Goal: Task Accomplishment & Management: Use online tool/utility

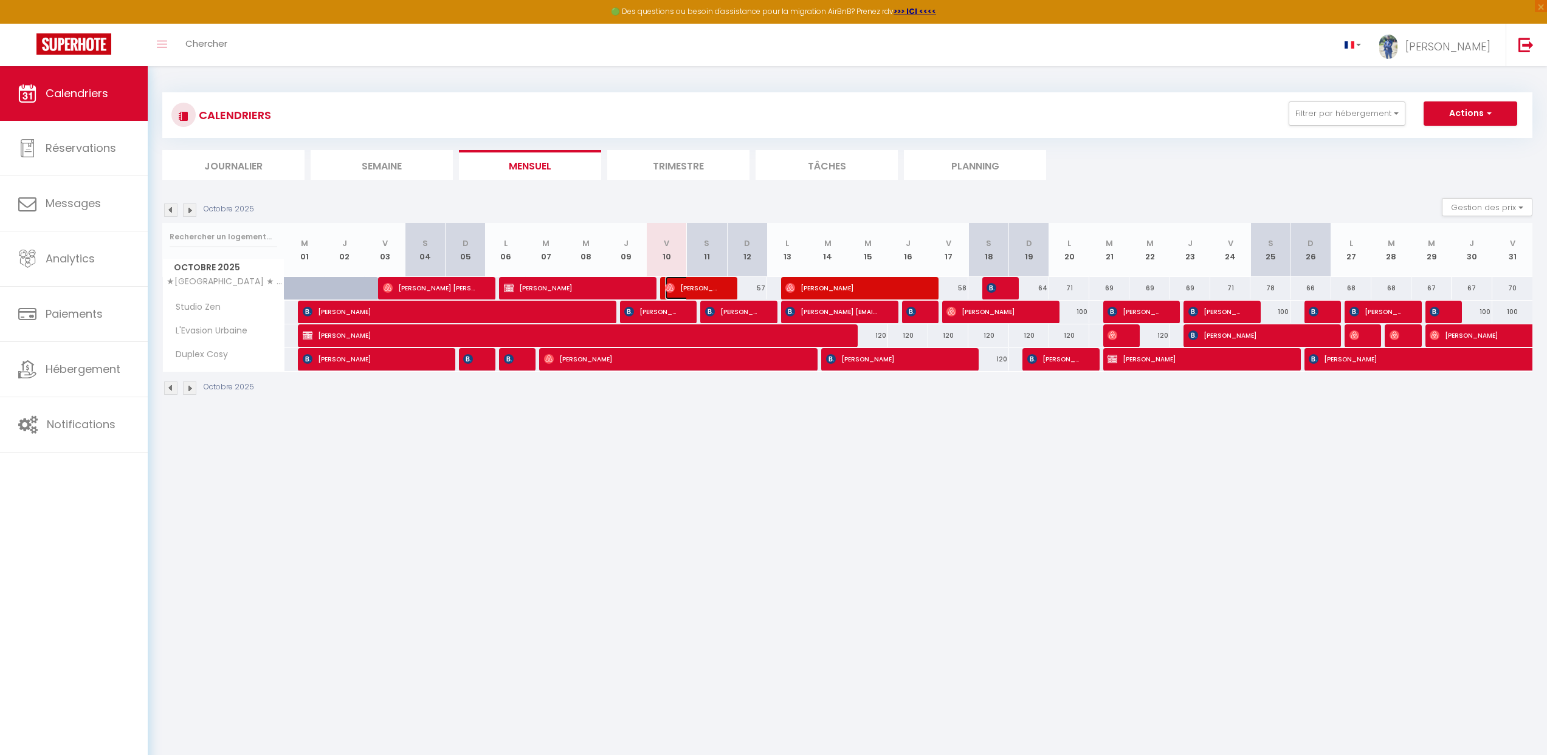
click at [673, 291] on img at bounding box center [670, 288] width 10 height 10
select select "OK"
select select "1"
select select "0"
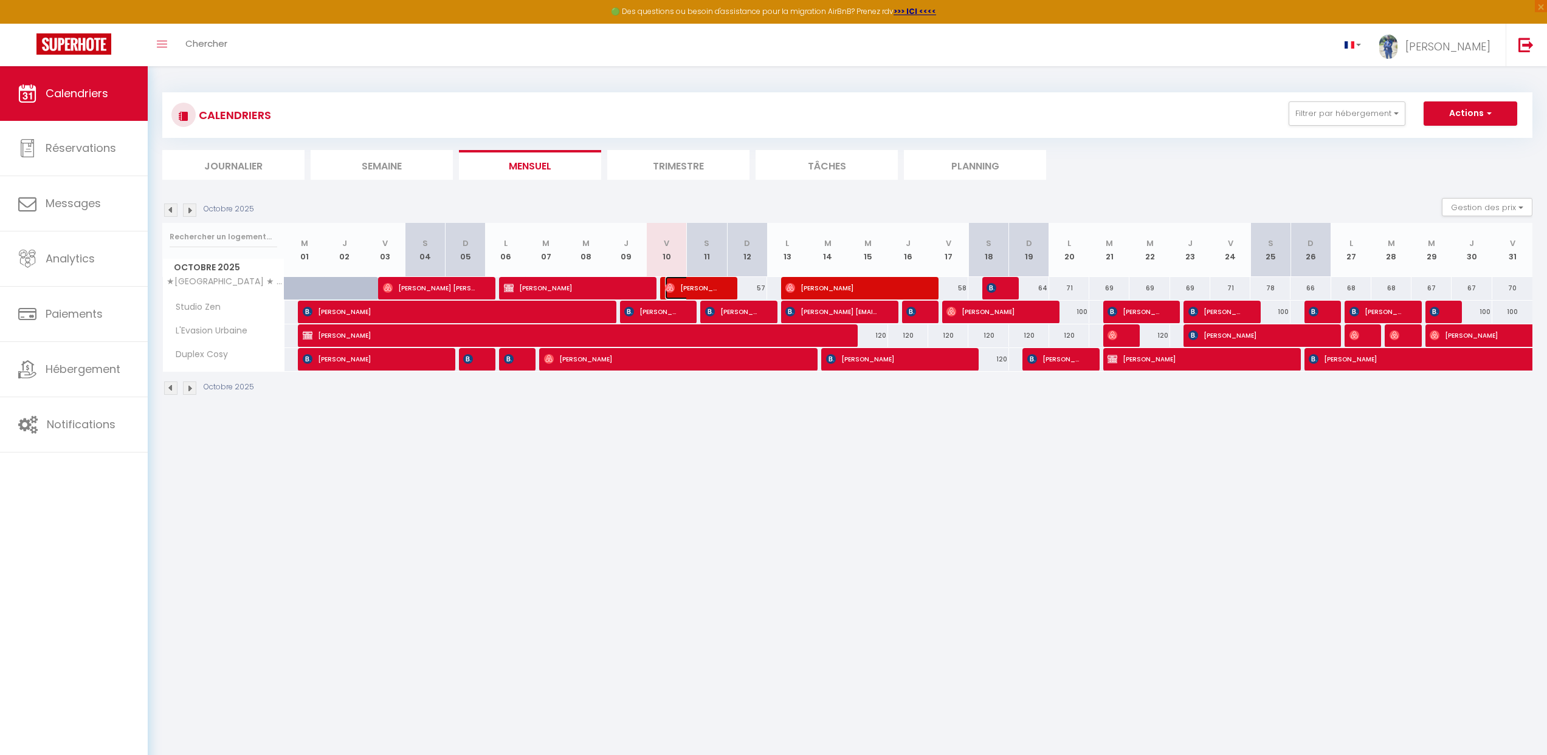
select select "1"
select select
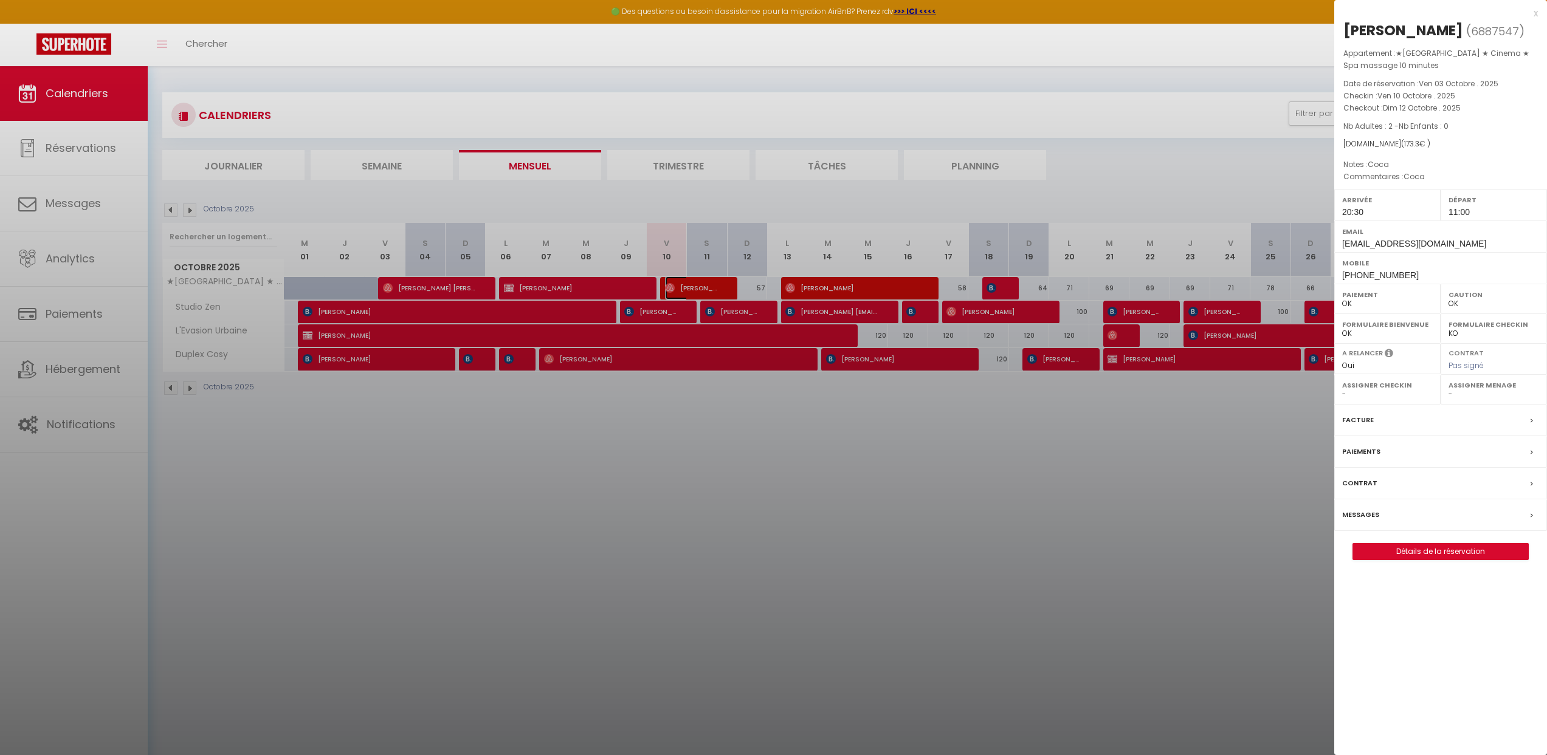
select select "33119"
click at [1386, 421] on div "Facture" at bounding box center [1440, 421] width 213 height 32
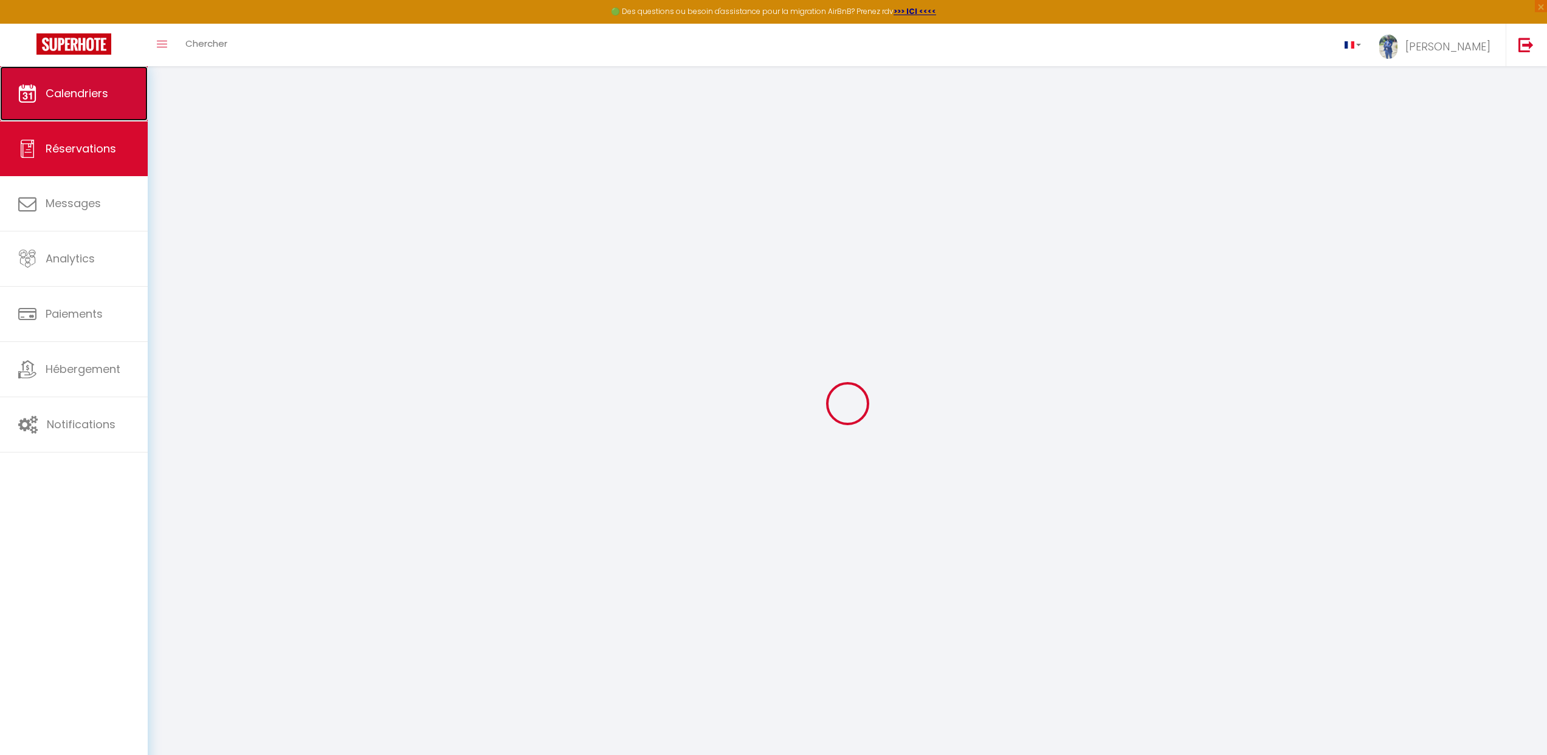
click at [112, 94] on link "Calendriers" at bounding box center [74, 93] width 148 height 55
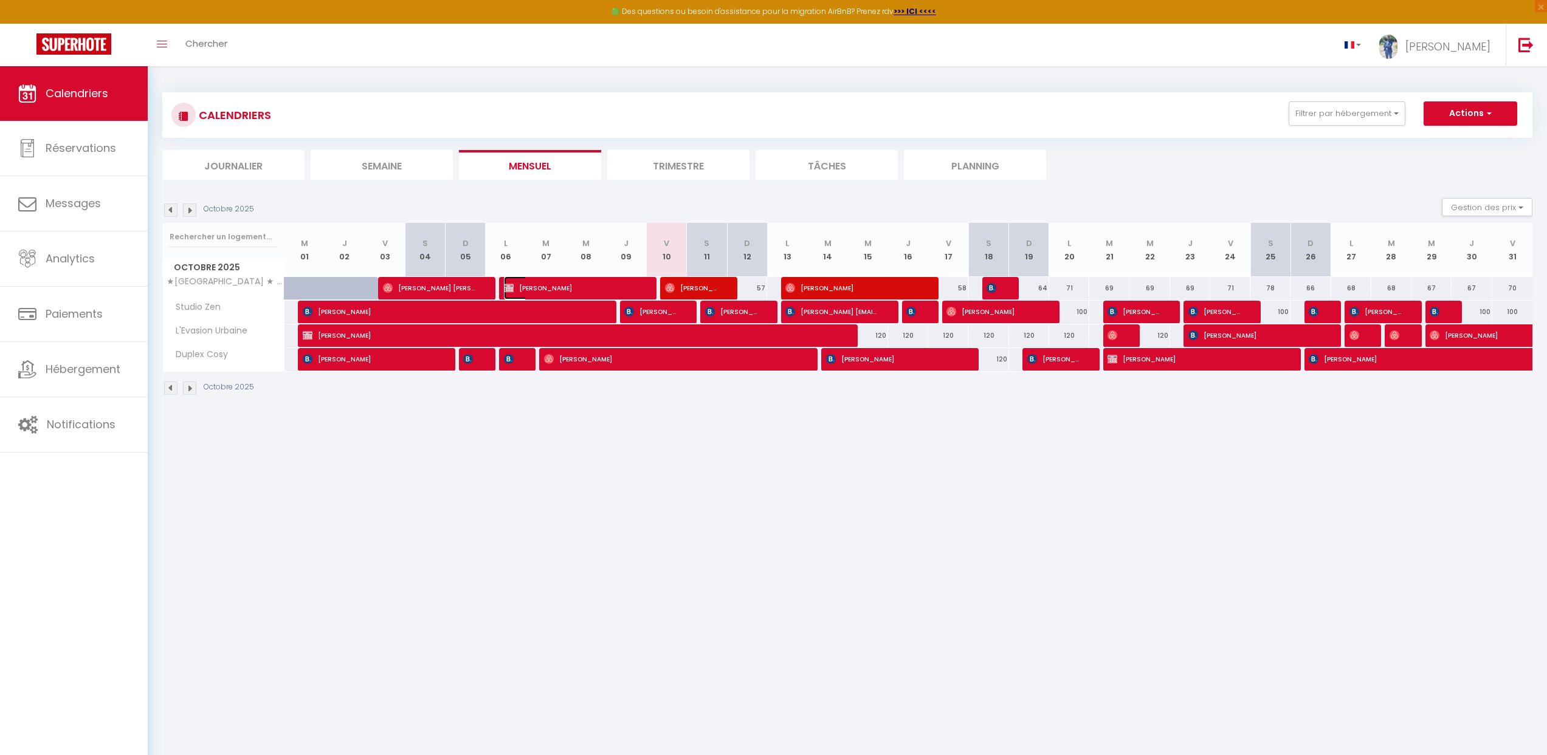
click at [590, 287] on span "[PERSON_NAME]" at bounding box center [571, 288] width 134 height 23
select select "OK"
select select "0"
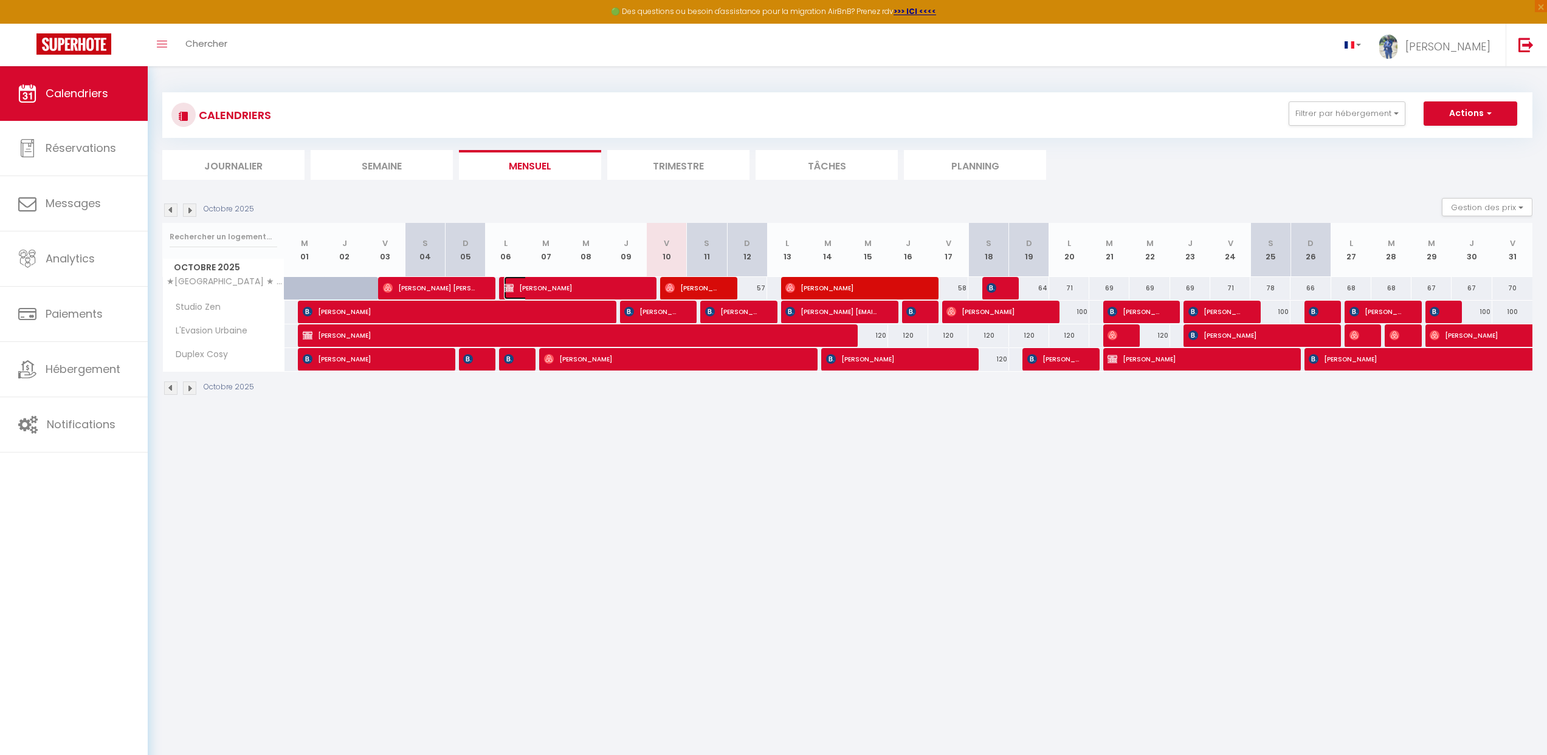
select select "0"
select select
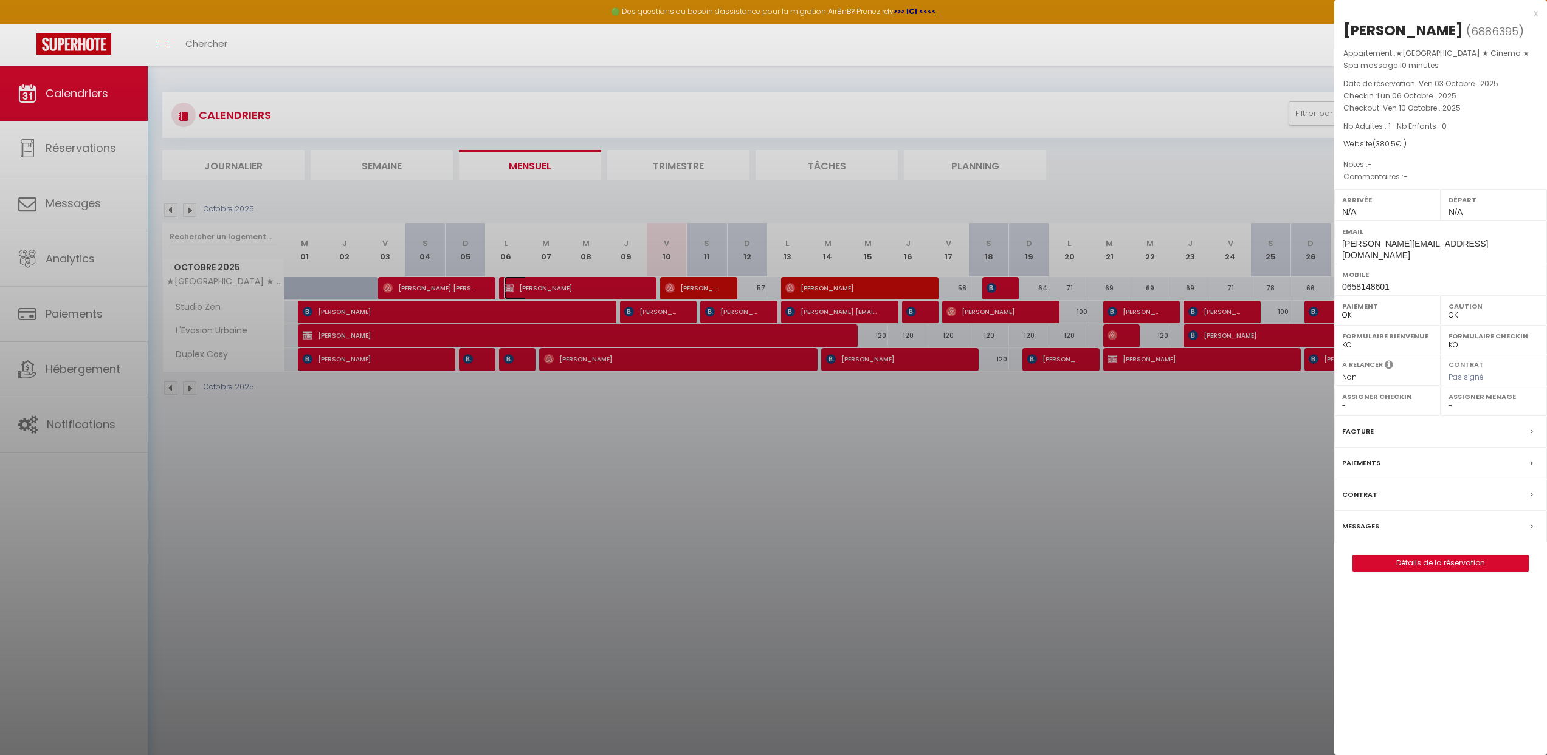
select select "33119"
click at [1378, 518] on div "Messages" at bounding box center [1440, 527] width 213 height 32
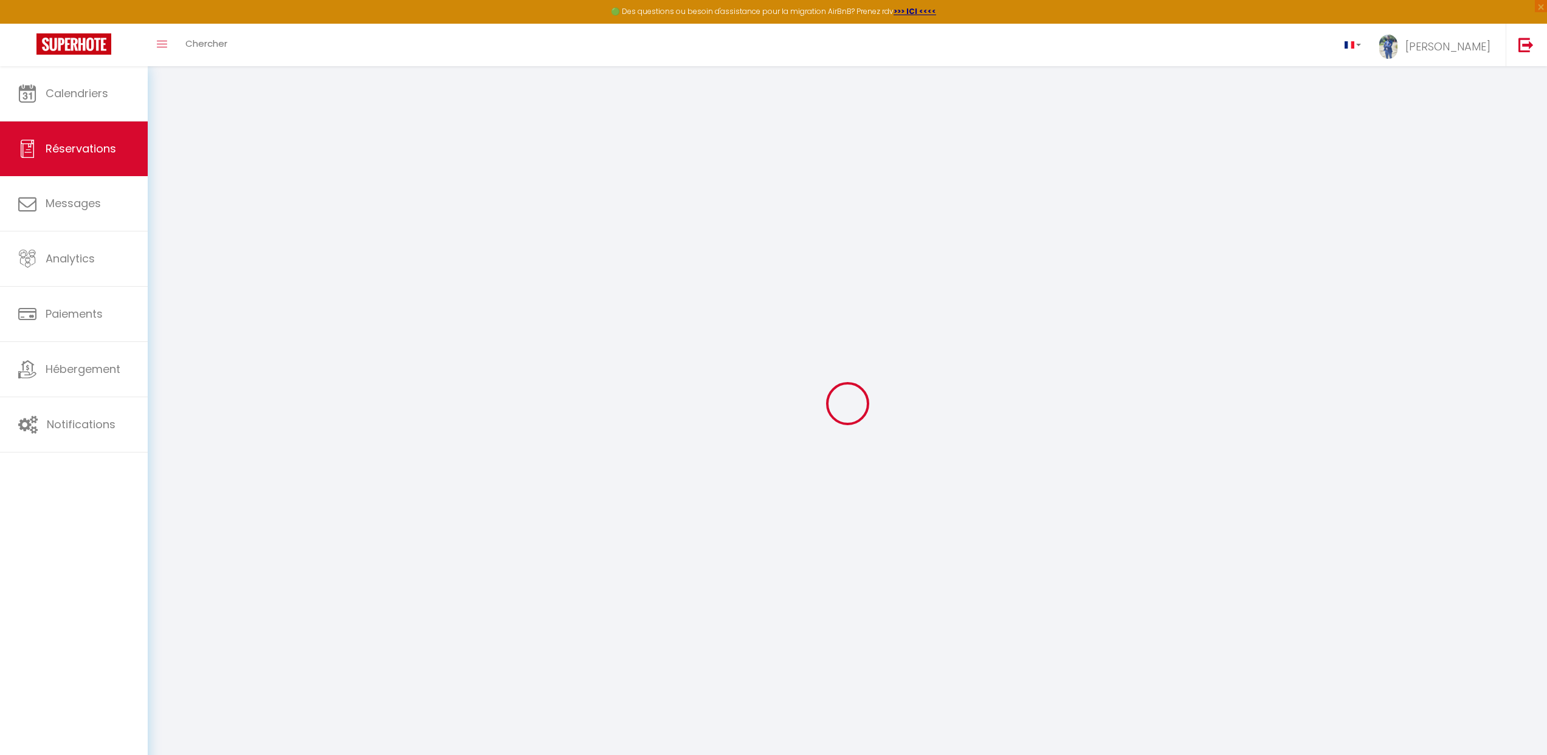
select select
checkbox input "false"
select index
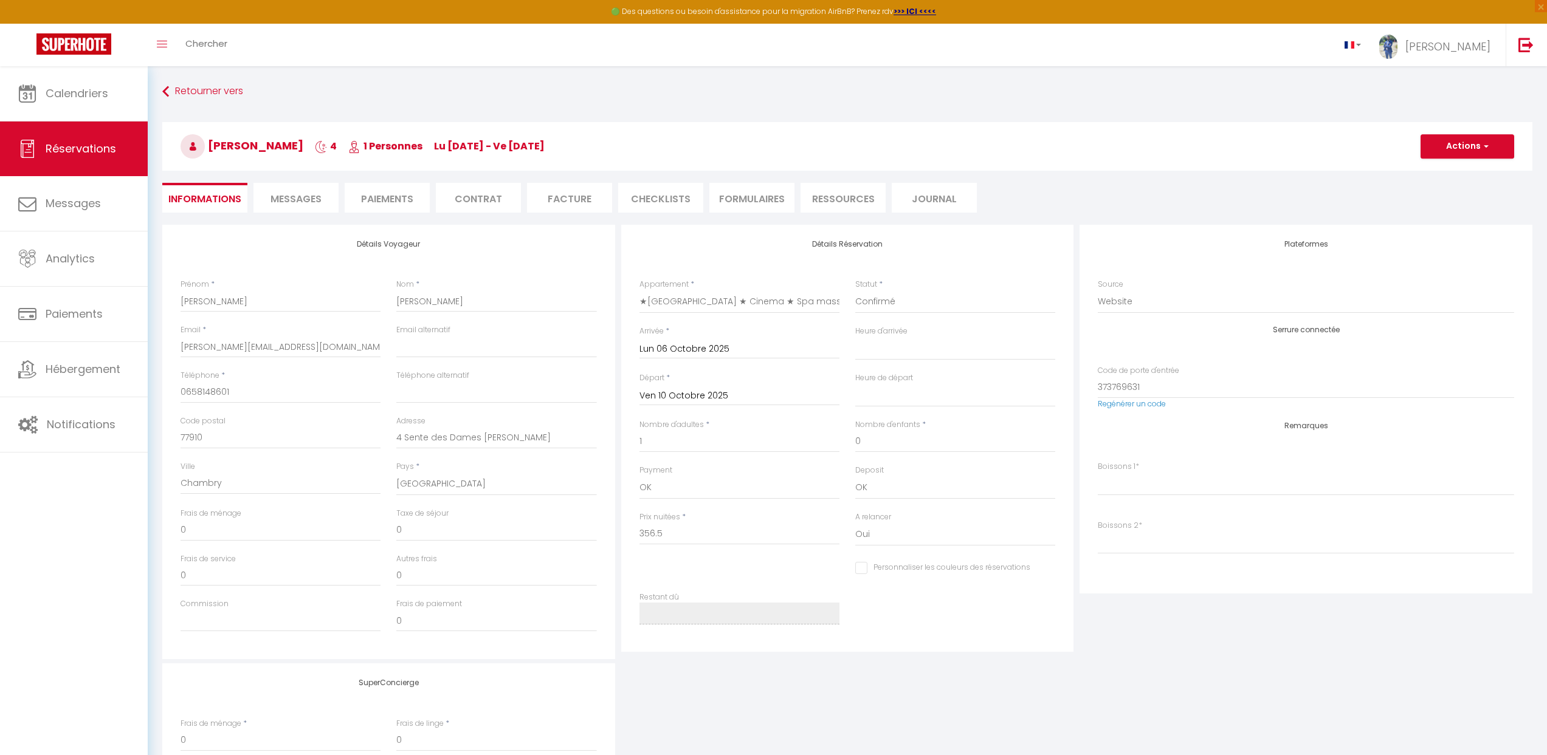
select select
checkbox input "false"
select index
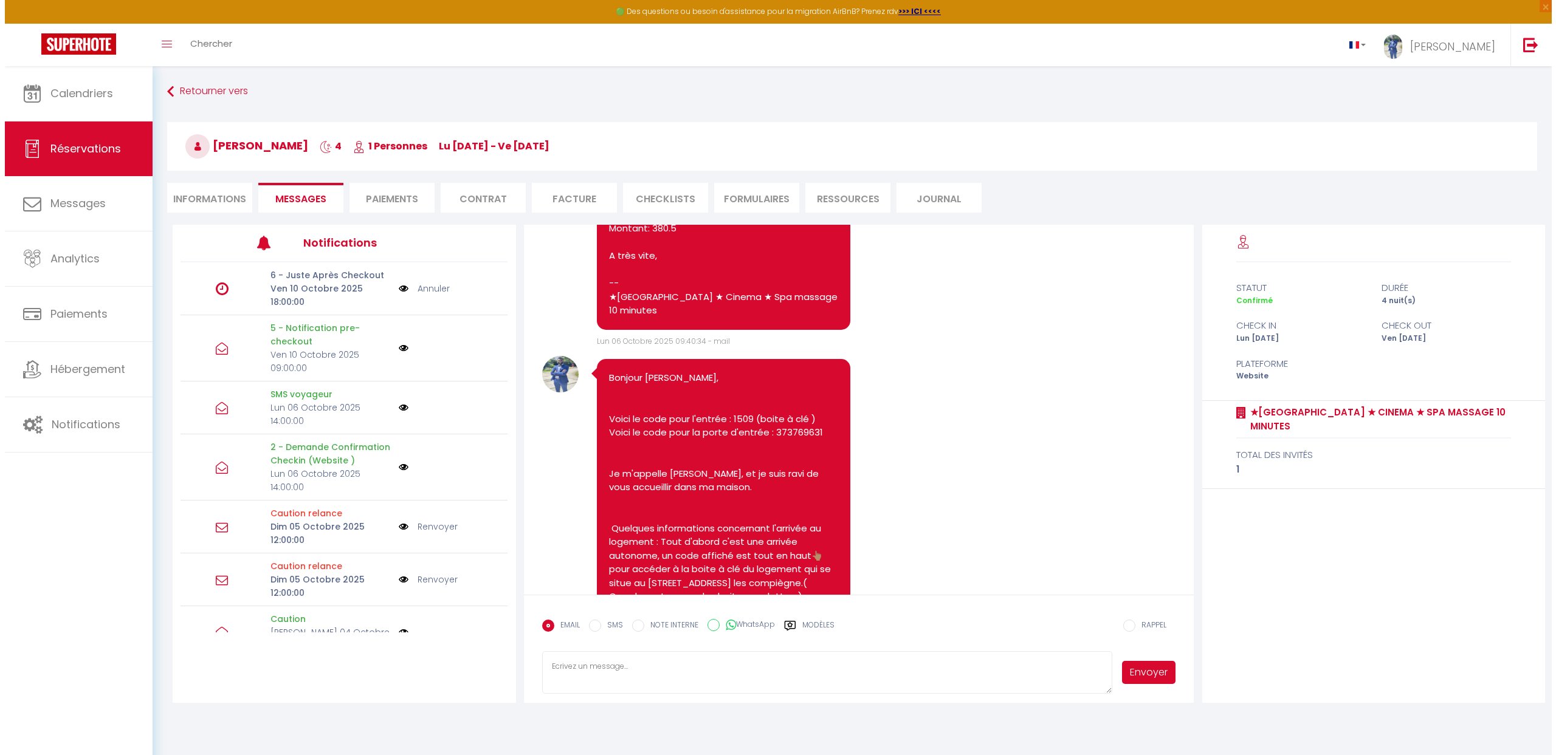
scroll to position [3351, 0]
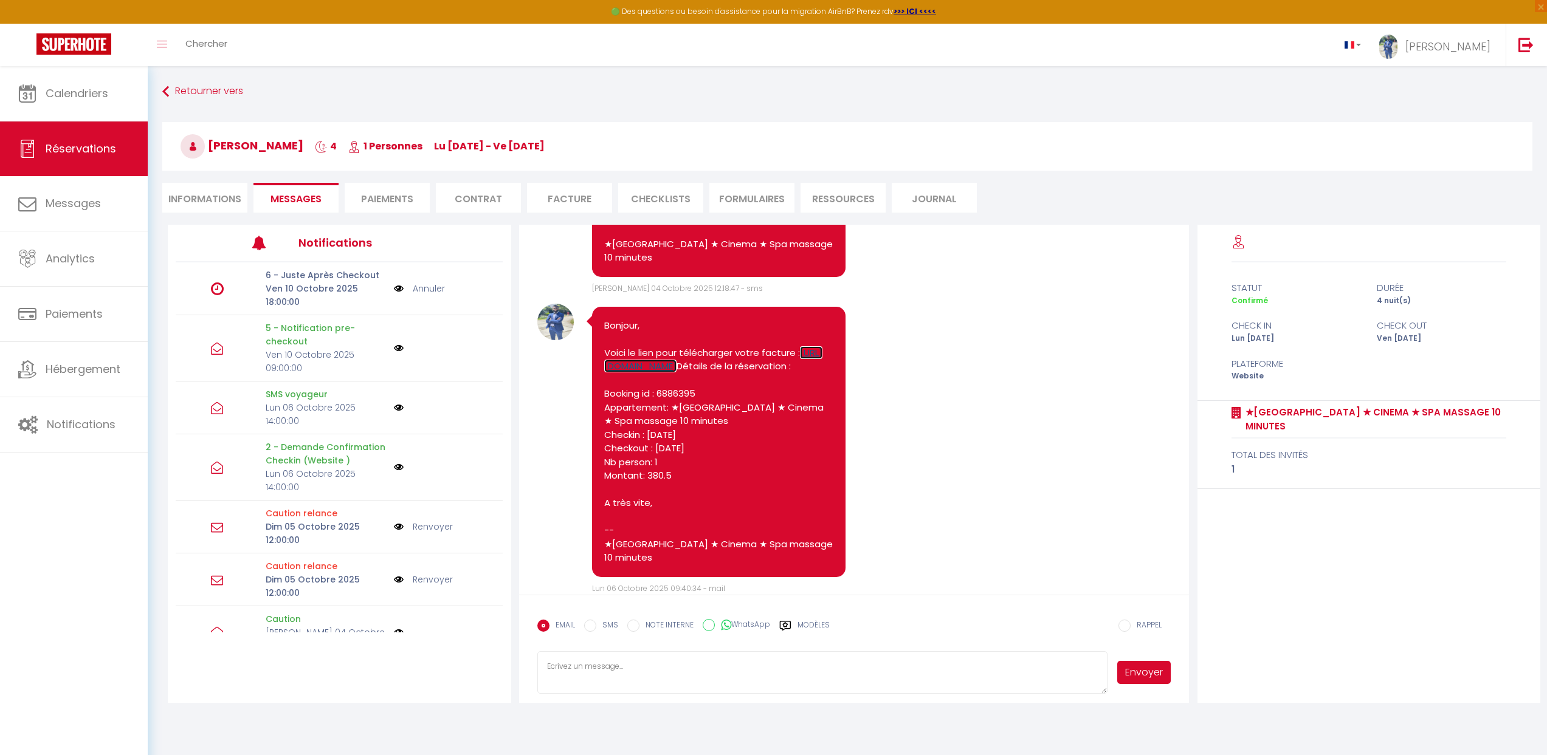
copy link "[URL][DOMAIN_NAME]"
click at [55, 107] on link "Calendriers" at bounding box center [74, 93] width 148 height 55
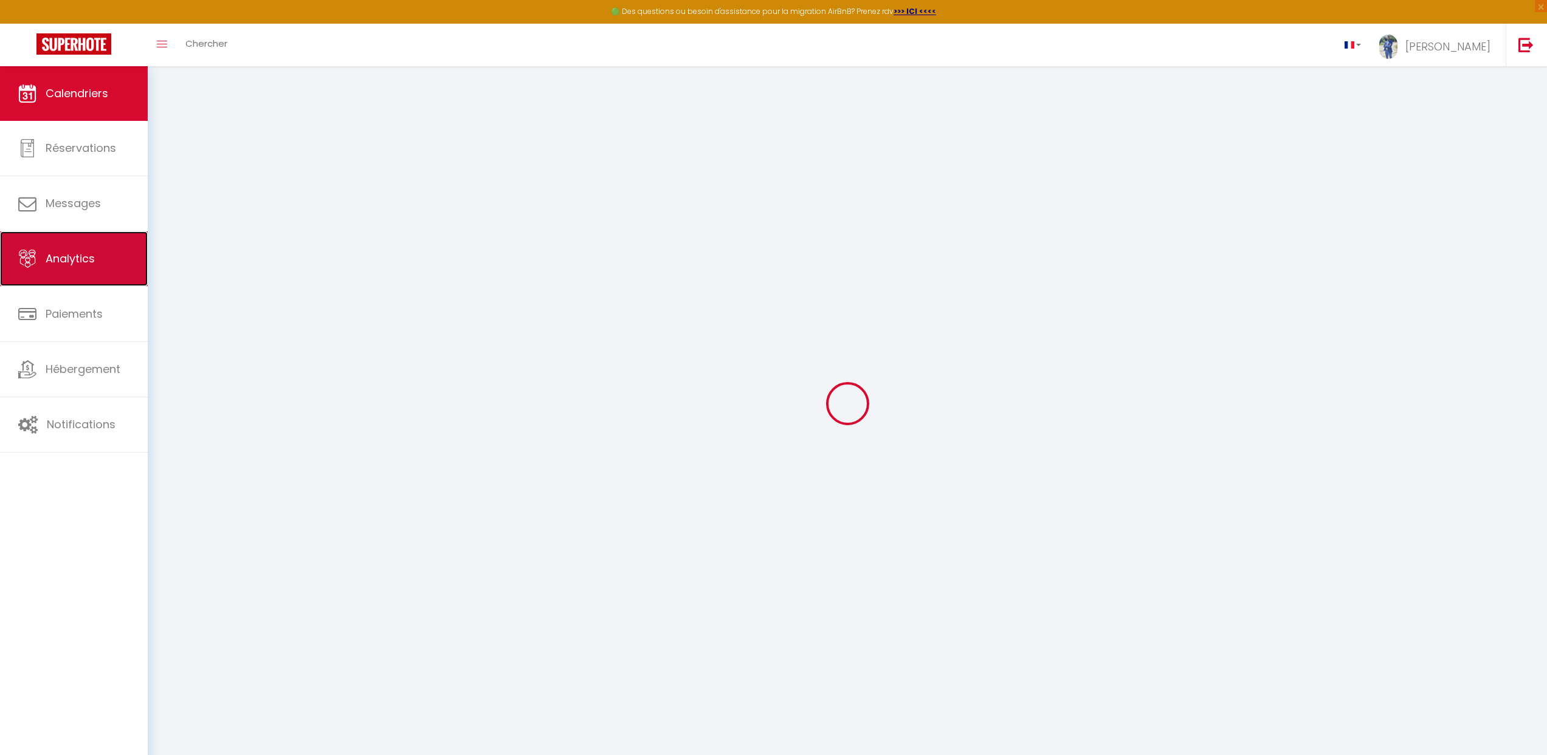
click at [77, 252] on span "Analytics" at bounding box center [70, 258] width 49 height 15
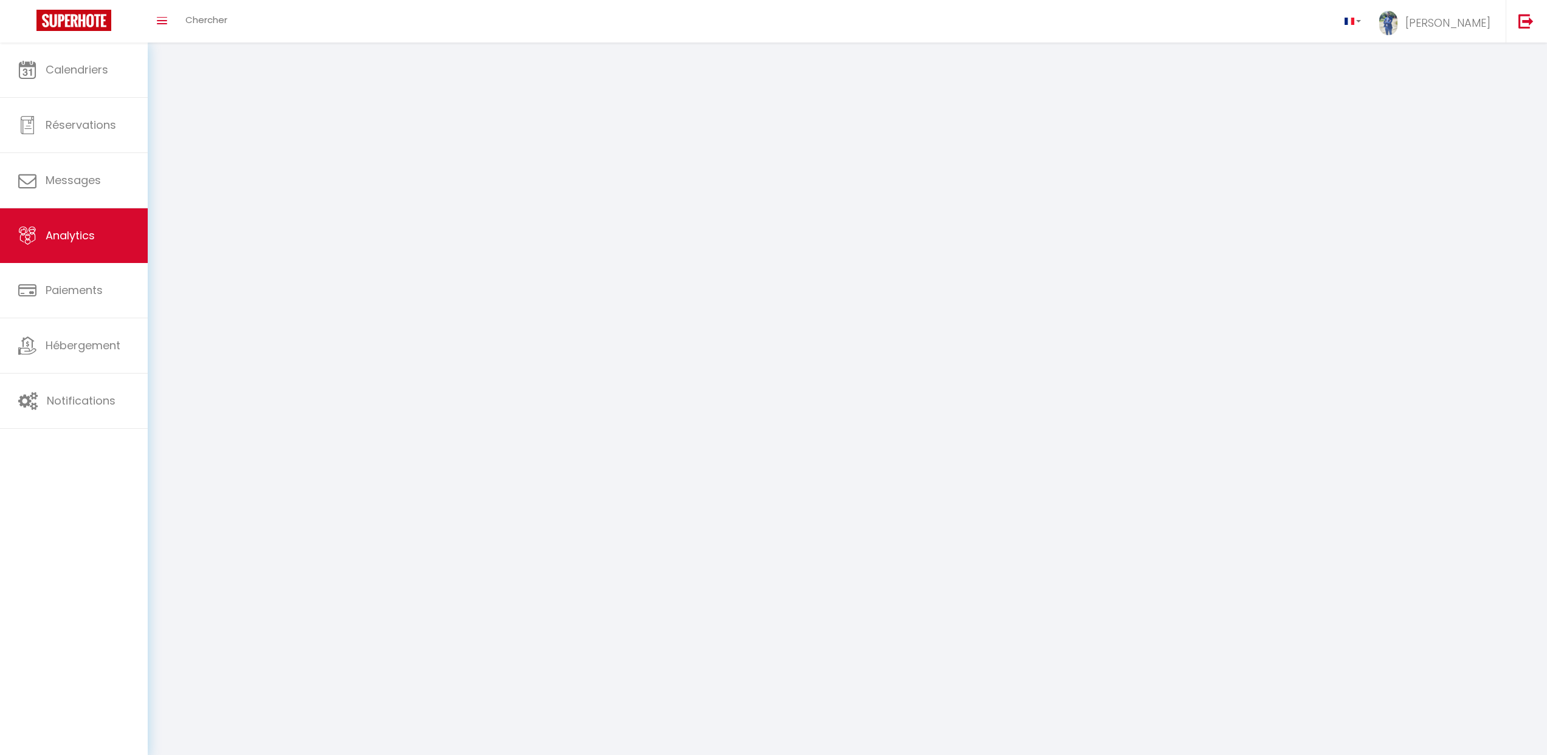
select select "2025"
select select "10"
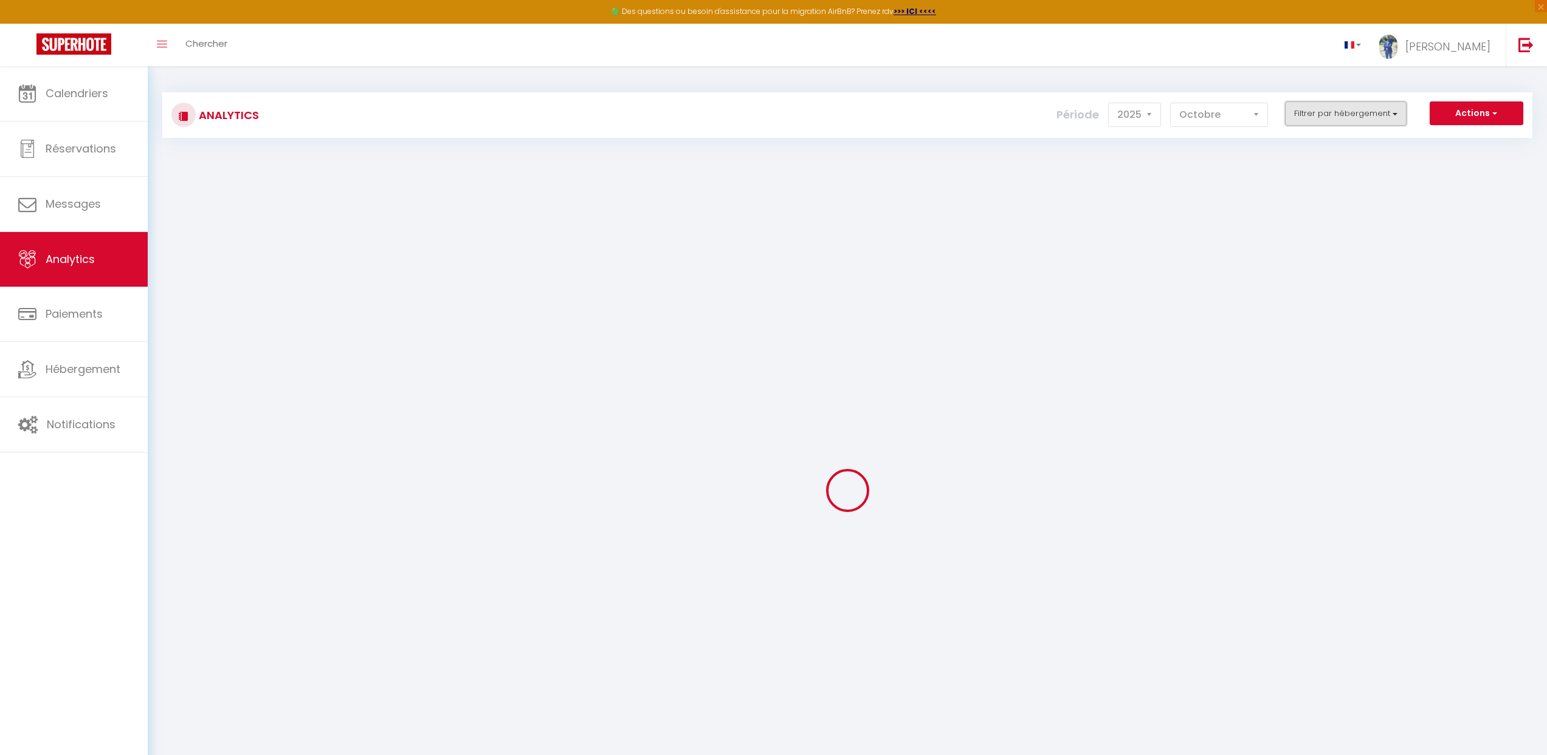
click at [1324, 120] on button "Filtrer par hébergement" at bounding box center [1346, 113] width 122 height 24
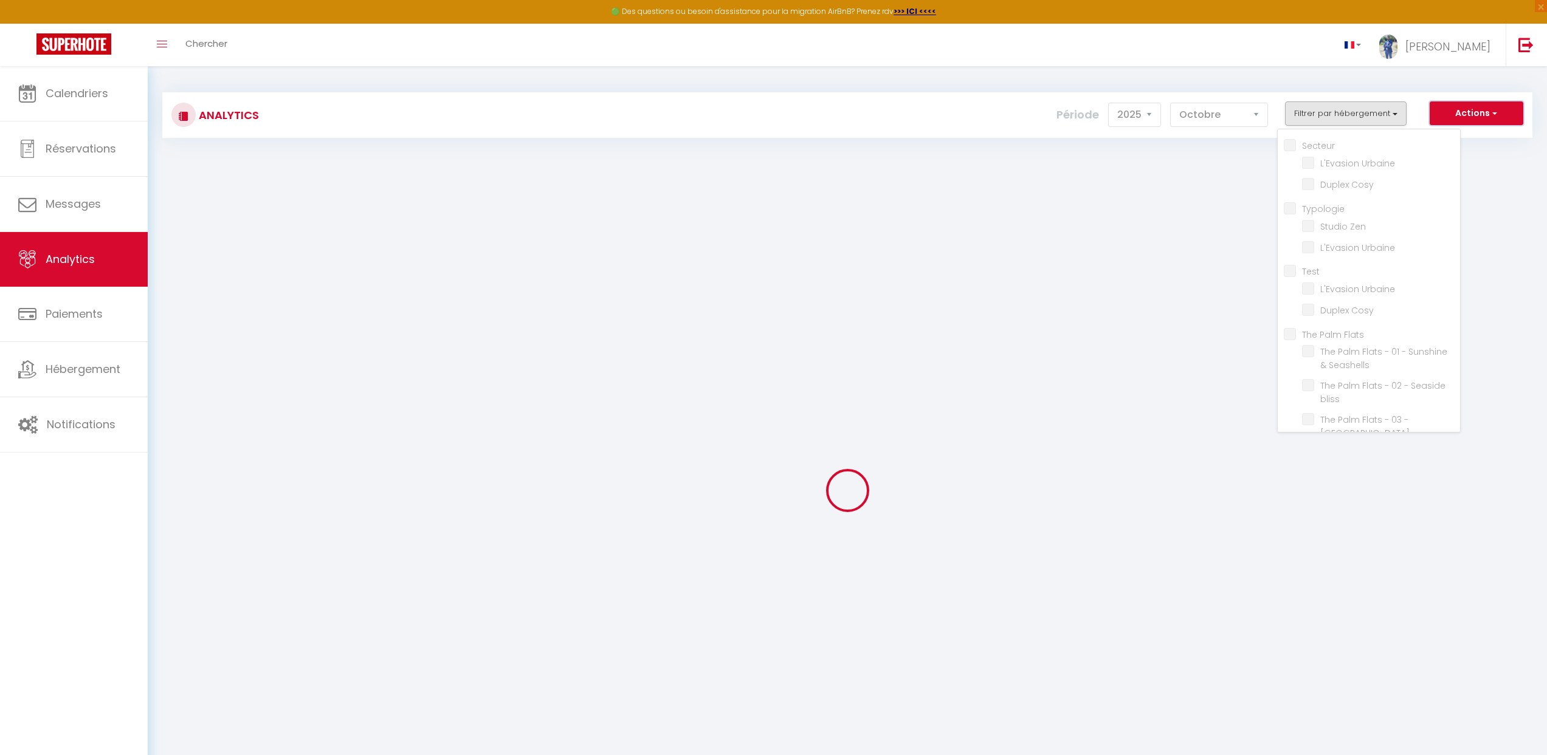
click at [1462, 114] on button "Actions" at bounding box center [1476, 113] width 94 height 24
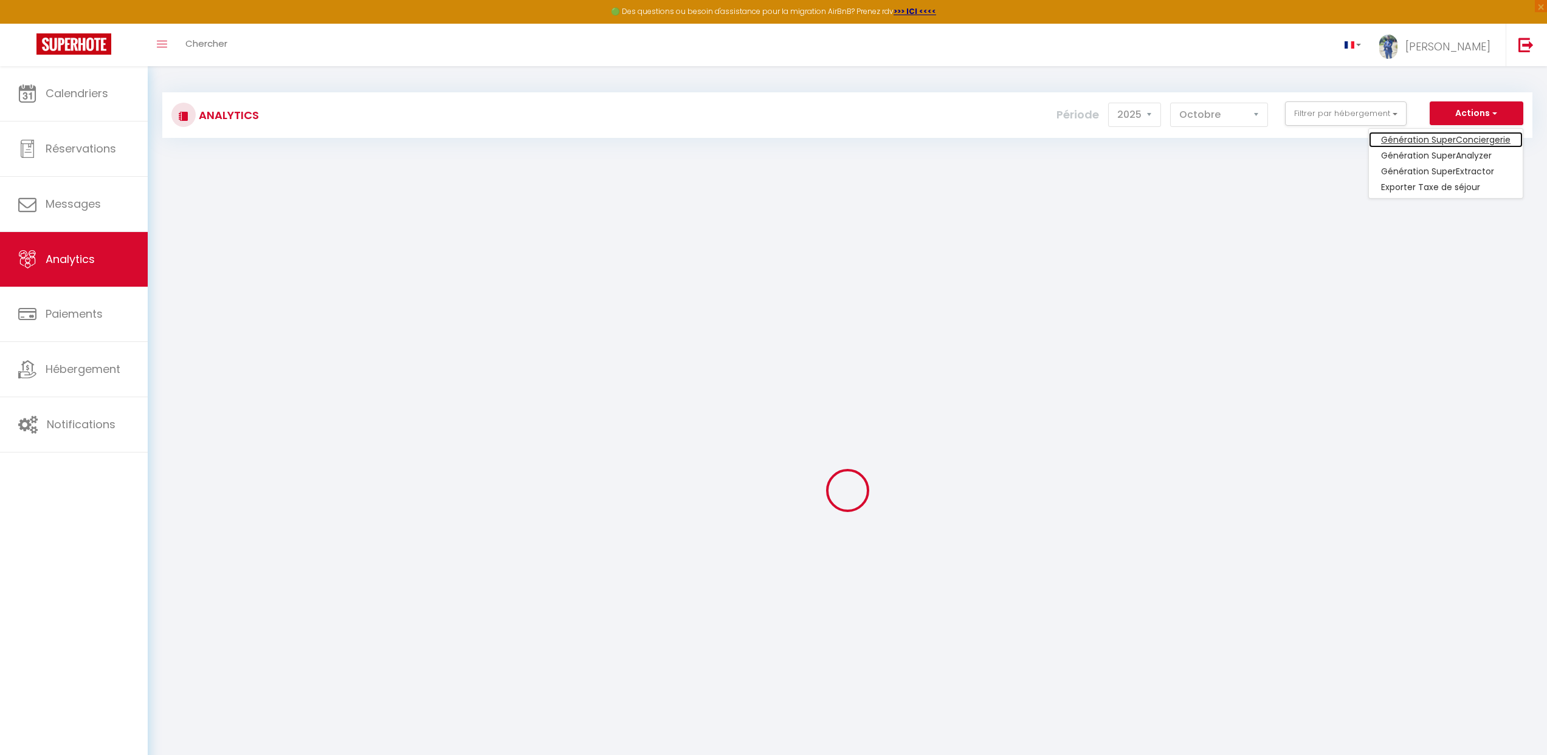
click at [1451, 135] on link "Génération SuperConciergerie" at bounding box center [1446, 140] width 154 height 16
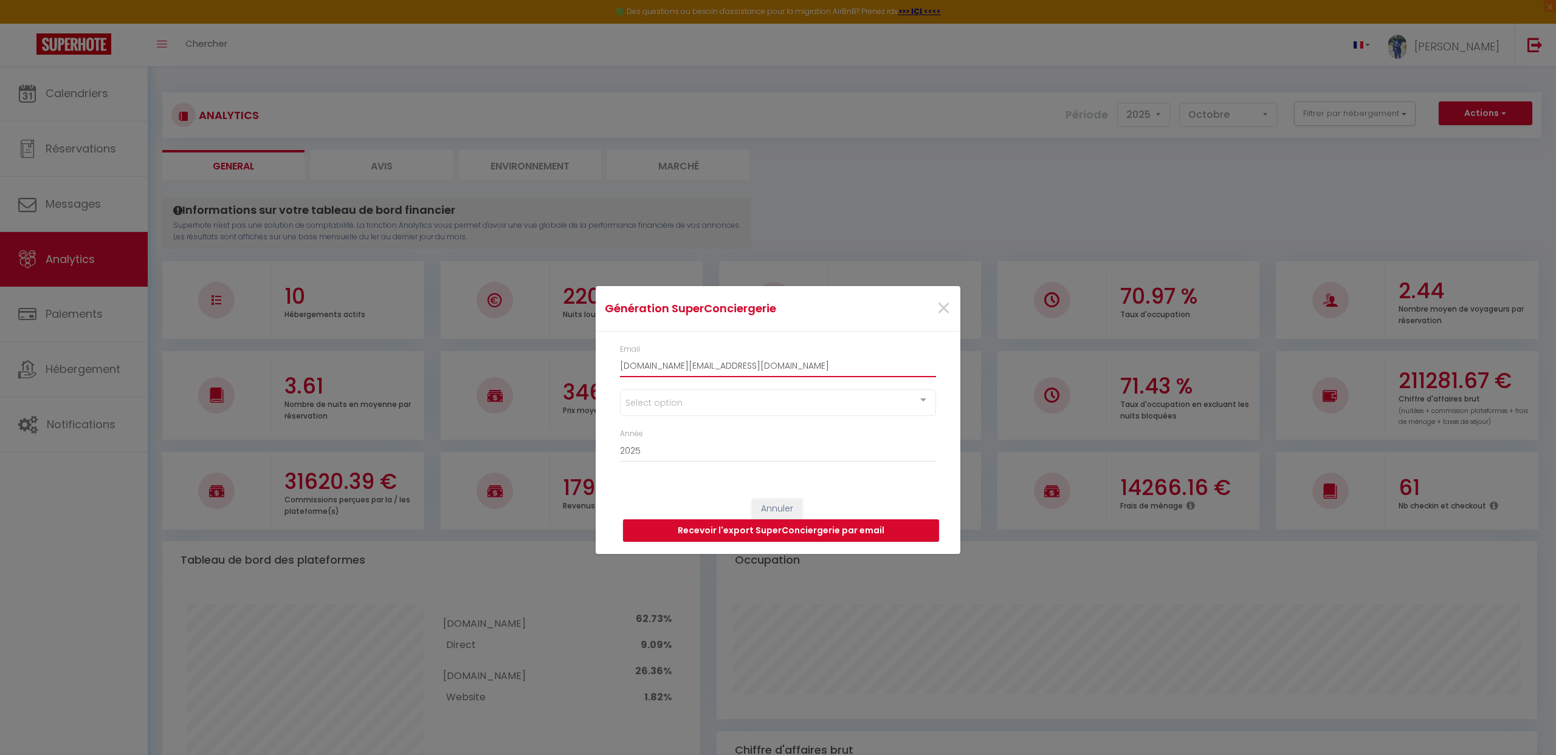
drag, startPoint x: 818, startPoint y: 368, endPoint x: 611, endPoint y: 373, distance: 206.7
click at [612, 373] on div "Email [DOMAIN_NAME][EMAIL_ADDRESS][DOMAIN_NAME]" at bounding box center [778, 367] width 332 height 46
drag, startPoint x: 722, startPoint y: 369, endPoint x: 771, endPoint y: 363, distance: 49.1
click at [723, 369] on input "[DOMAIN_NAME][EMAIL_ADDRESS][DOMAIN_NAME]" at bounding box center [778, 366] width 316 height 22
drag, startPoint x: 740, startPoint y: 365, endPoint x: 616, endPoint y: 366, distance: 124.0
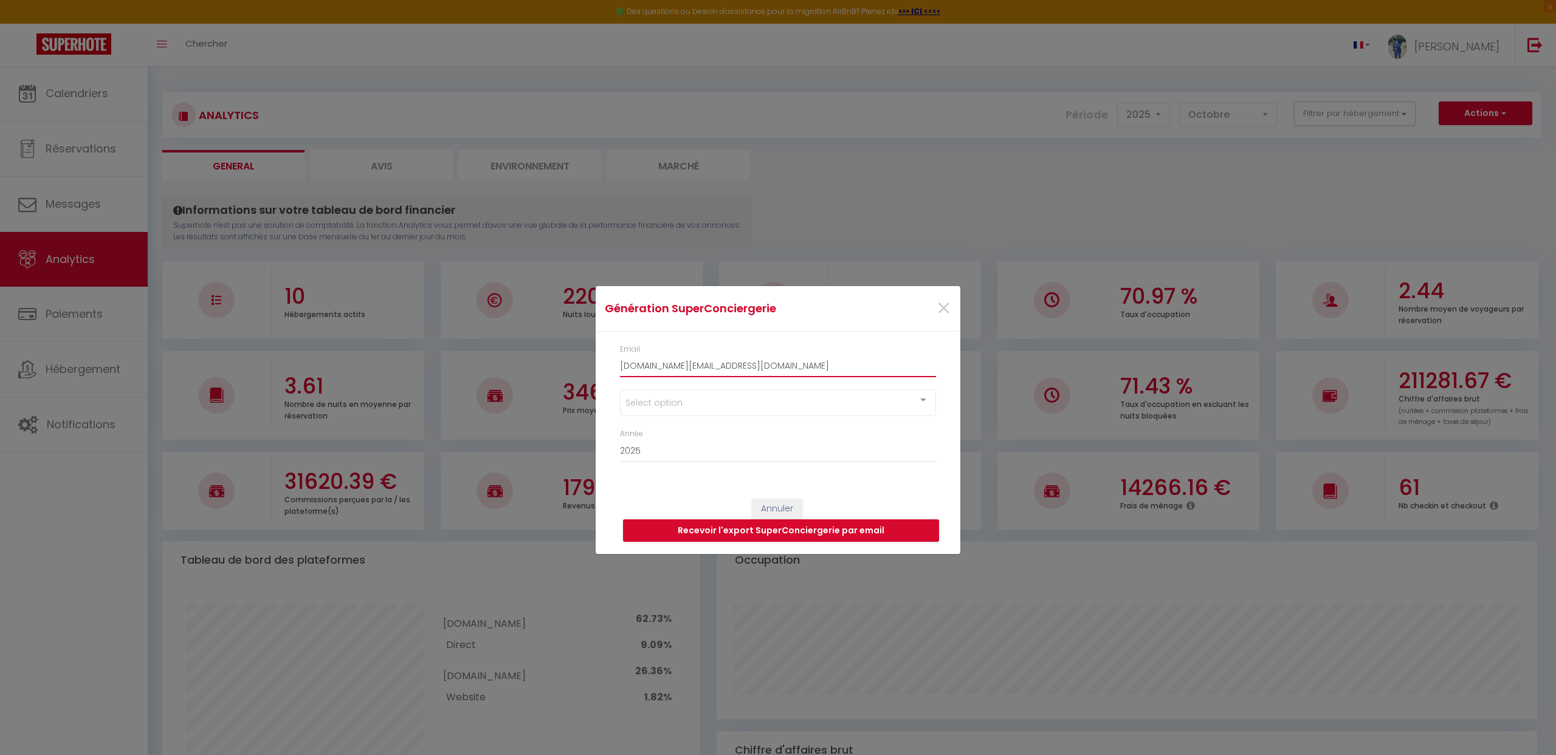
click at [616, 366] on div "Email [DOMAIN_NAME][EMAIL_ADDRESS][DOMAIN_NAME]" at bounding box center [778, 367] width 332 height 46
type input "[EMAIL_ADDRESS][DOMAIN_NAME]"
click at [633, 403] on div "Select option" at bounding box center [778, 403] width 316 height 27
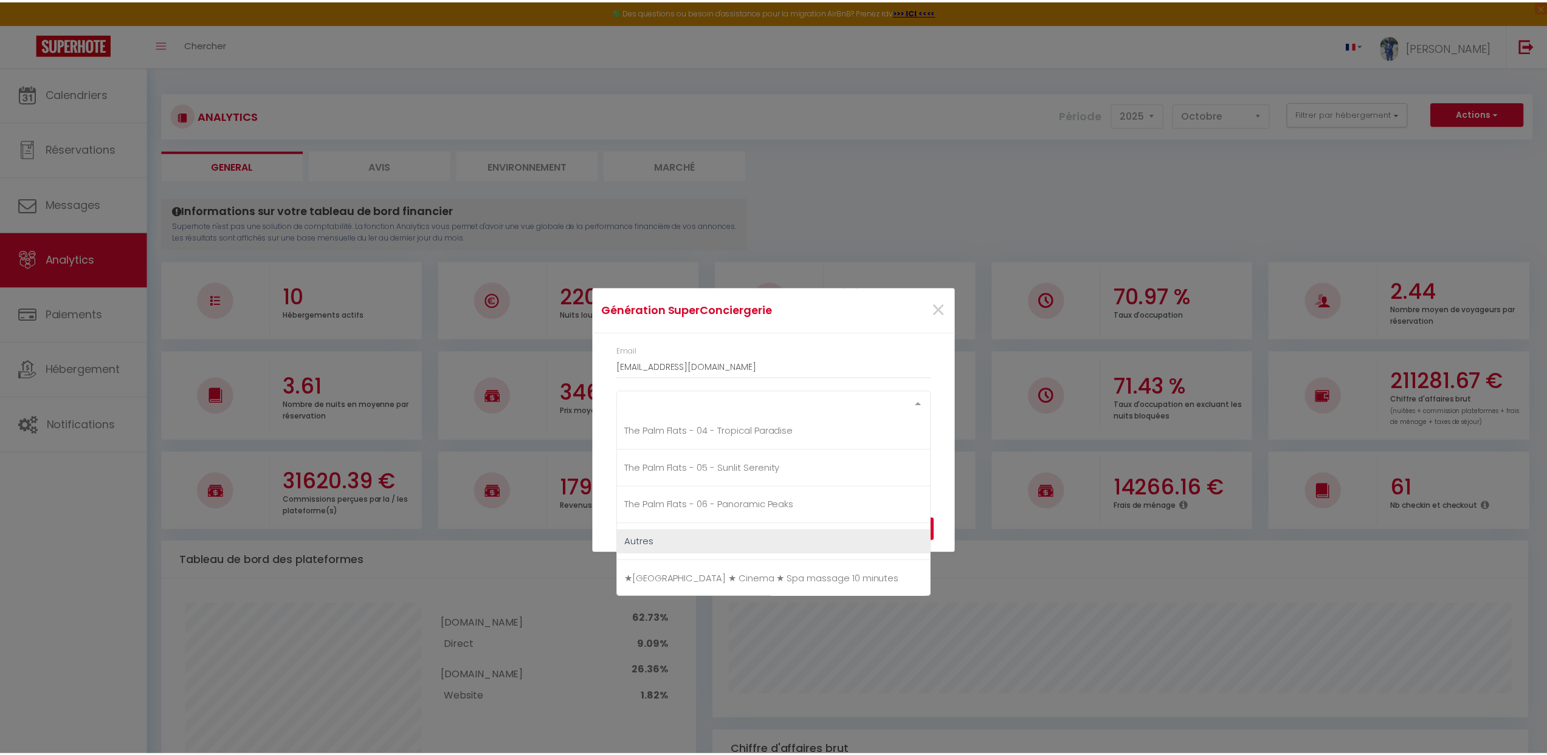
scroll to position [486, 0]
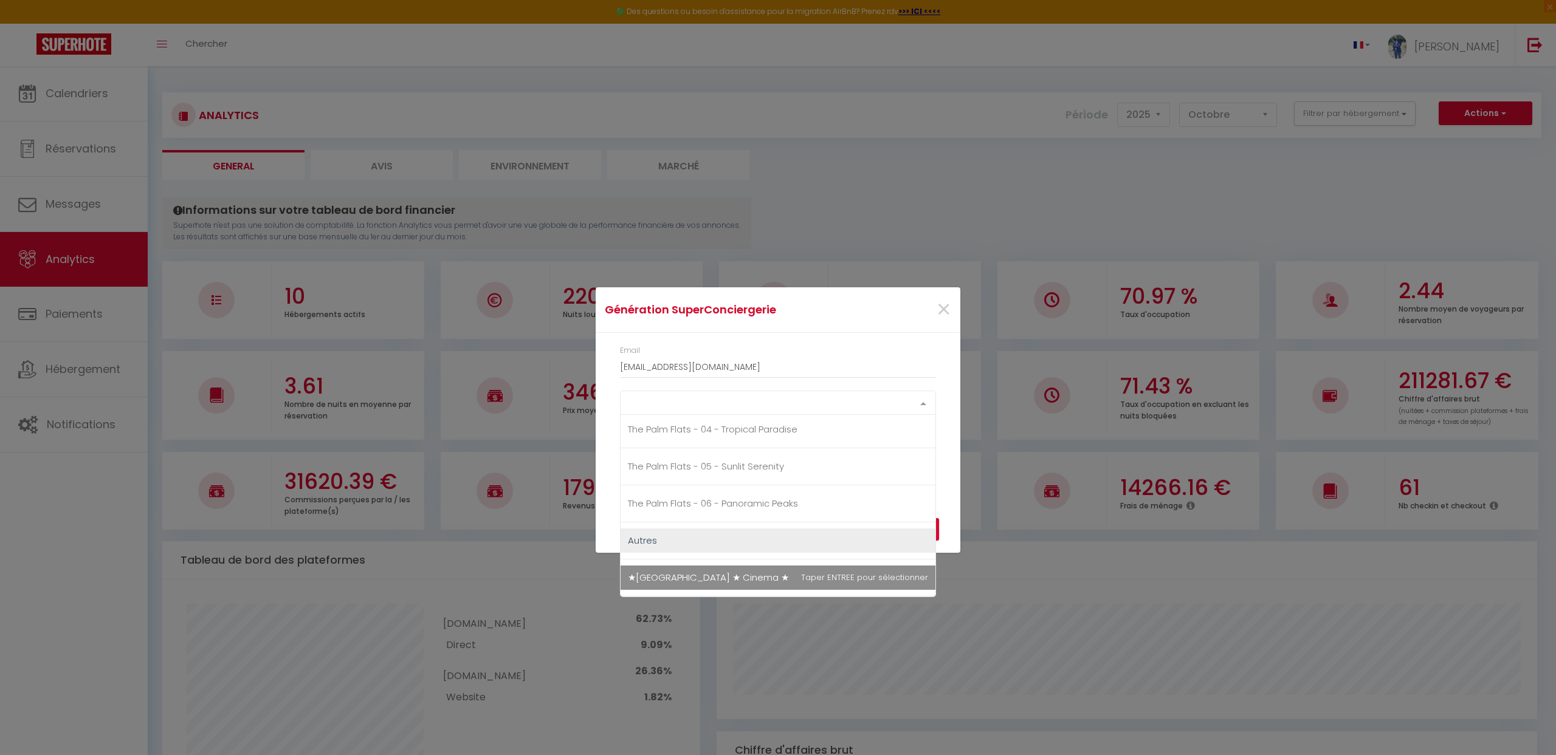
click at [660, 582] on span "★[GEOGRAPHIC_DATA] ★ Cinema ★ Spa massage 10 minutes" at bounding box center [766, 577] width 276 height 13
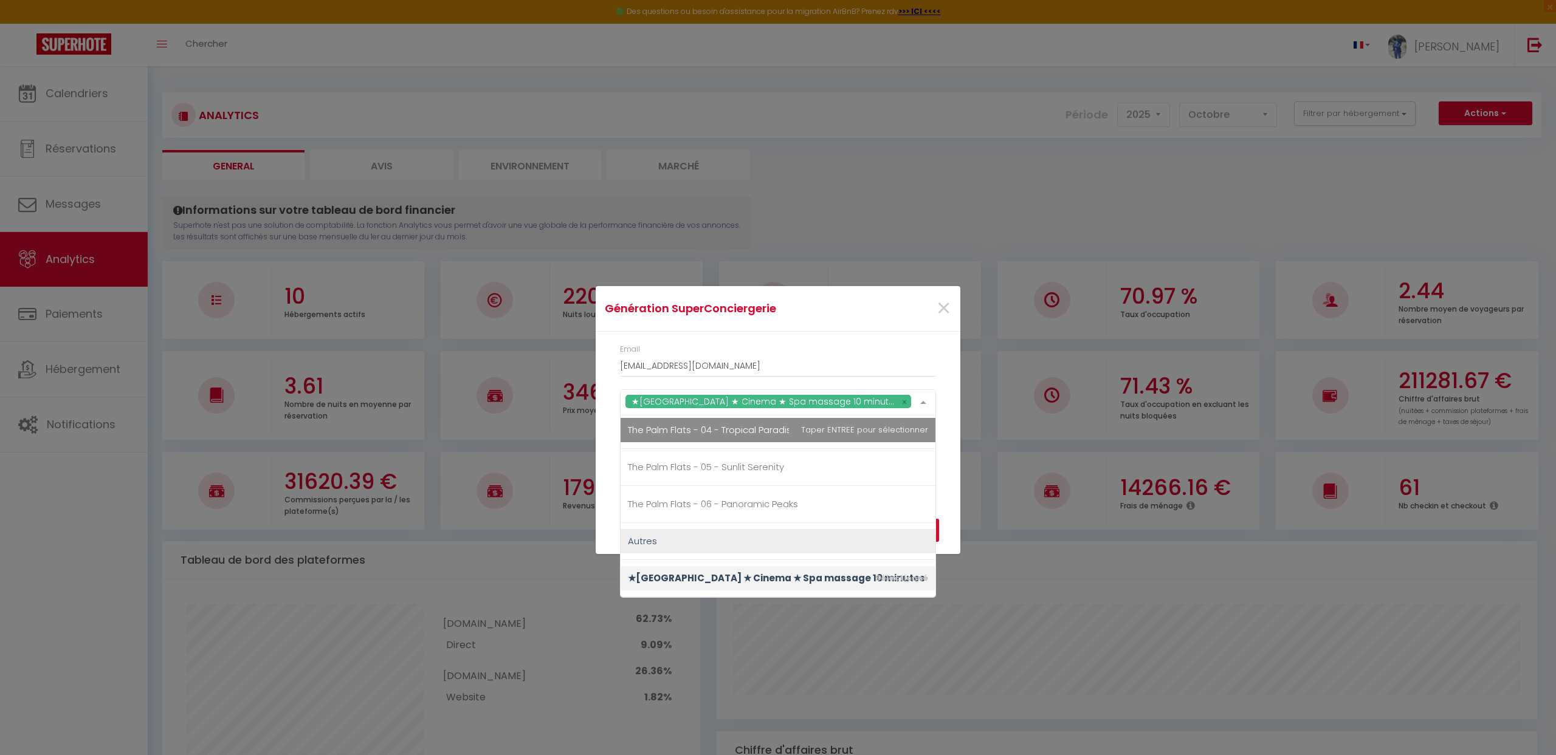
click at [948, 446] on div "Email [EMAIL_ADDRESS][DOMAIN_NAME] ★[GEOGRAPHIC_DATA] ★ Cinema ★ Spa massage 10…" at bounding box center [778, 409] width 365 height 155
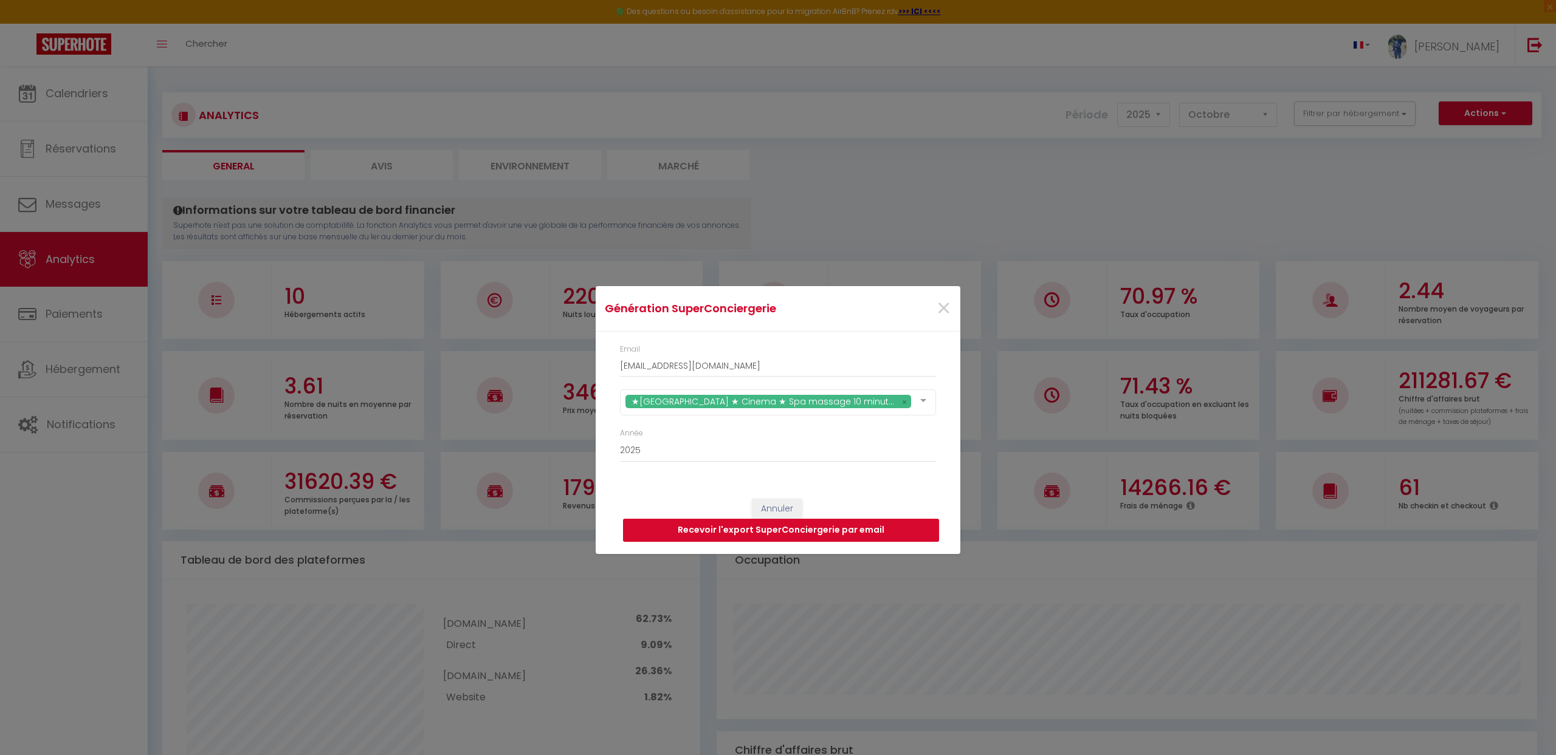
click at [777, 534] on button "Recevoir l'export SuperConciergerie par email" at bounding box center [781, 530] width 316 height 23
